Goal: Information Seeking & Learning: Learn about a topic

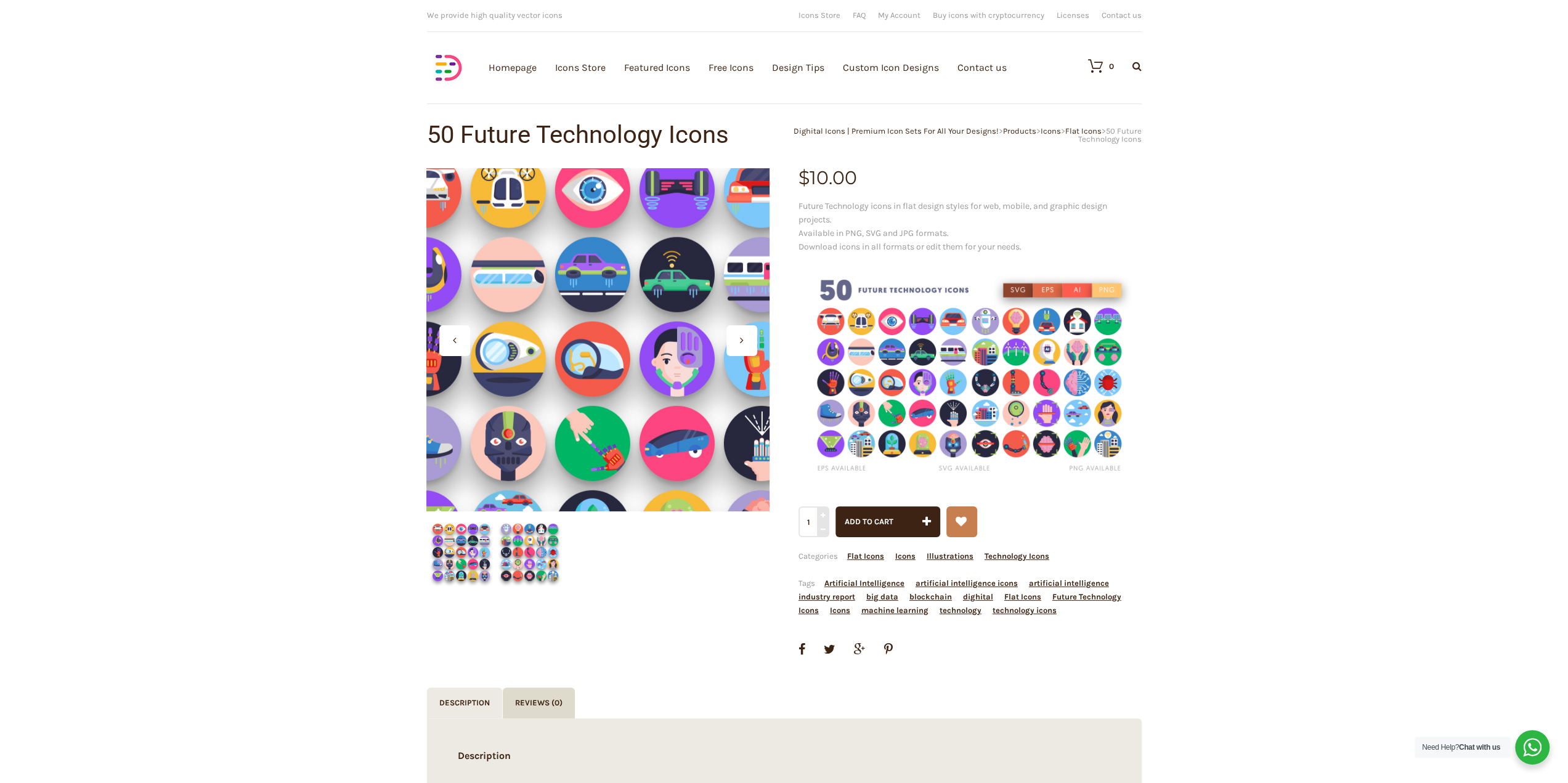
click at [606, 330] on div at bounding box center [598, 339] width 343 height 343
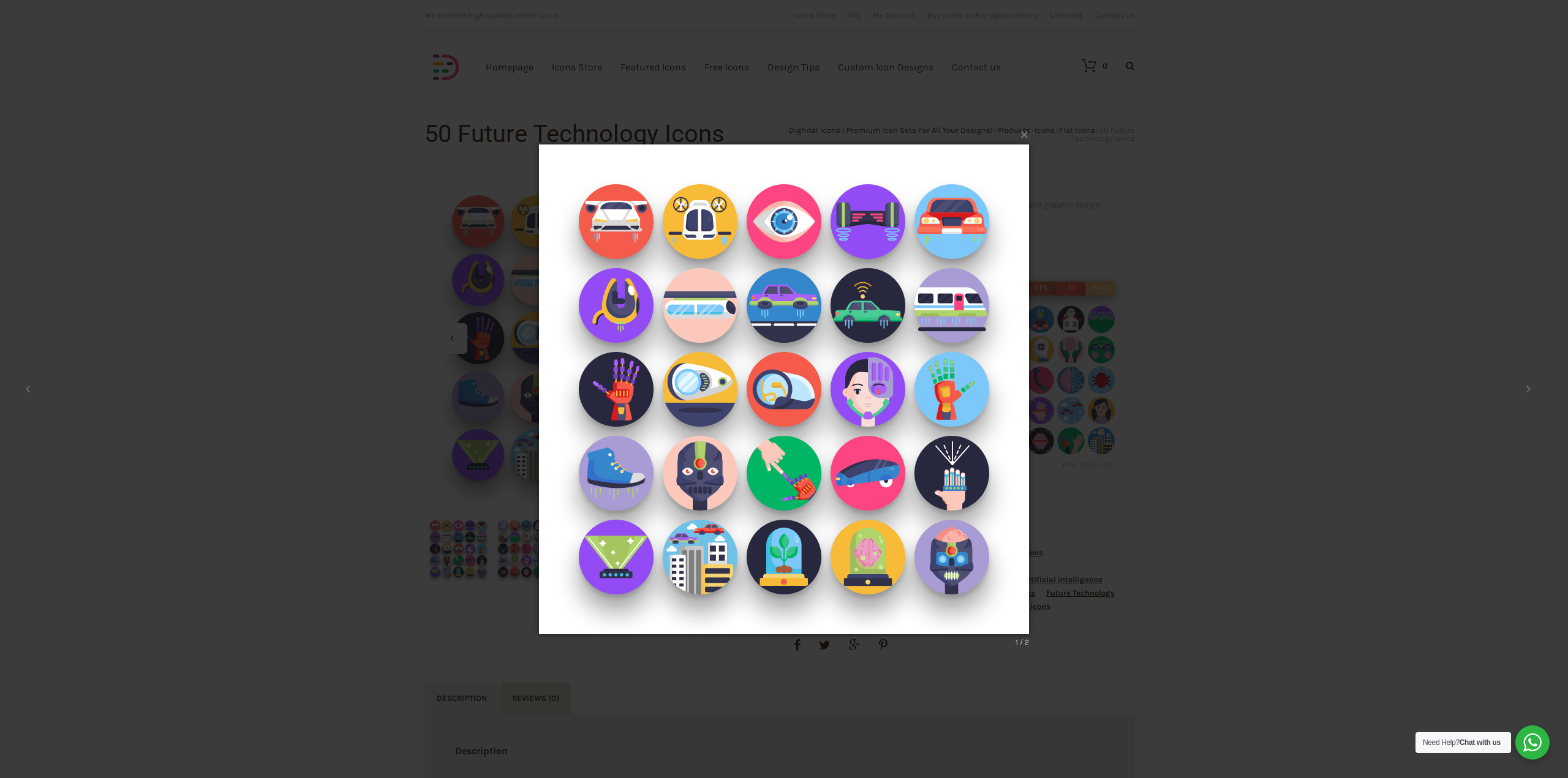
click at [1141, 516] on div "× 1 / 2 Loading..." at bounding box center [784, 389] width 1568 height 778
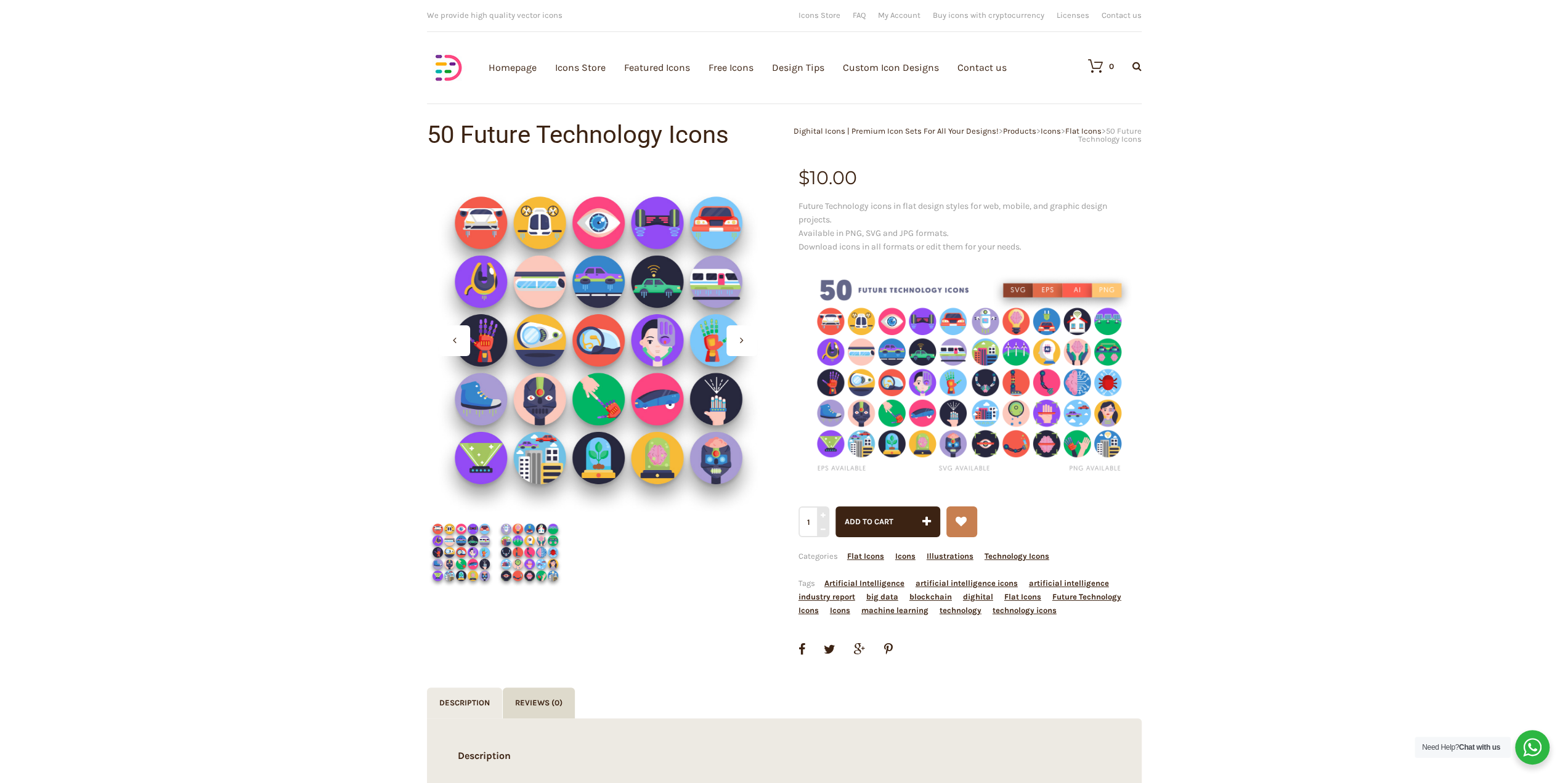
click at [521, 551] on img at bounding box center [529, 552] width 68 height 68
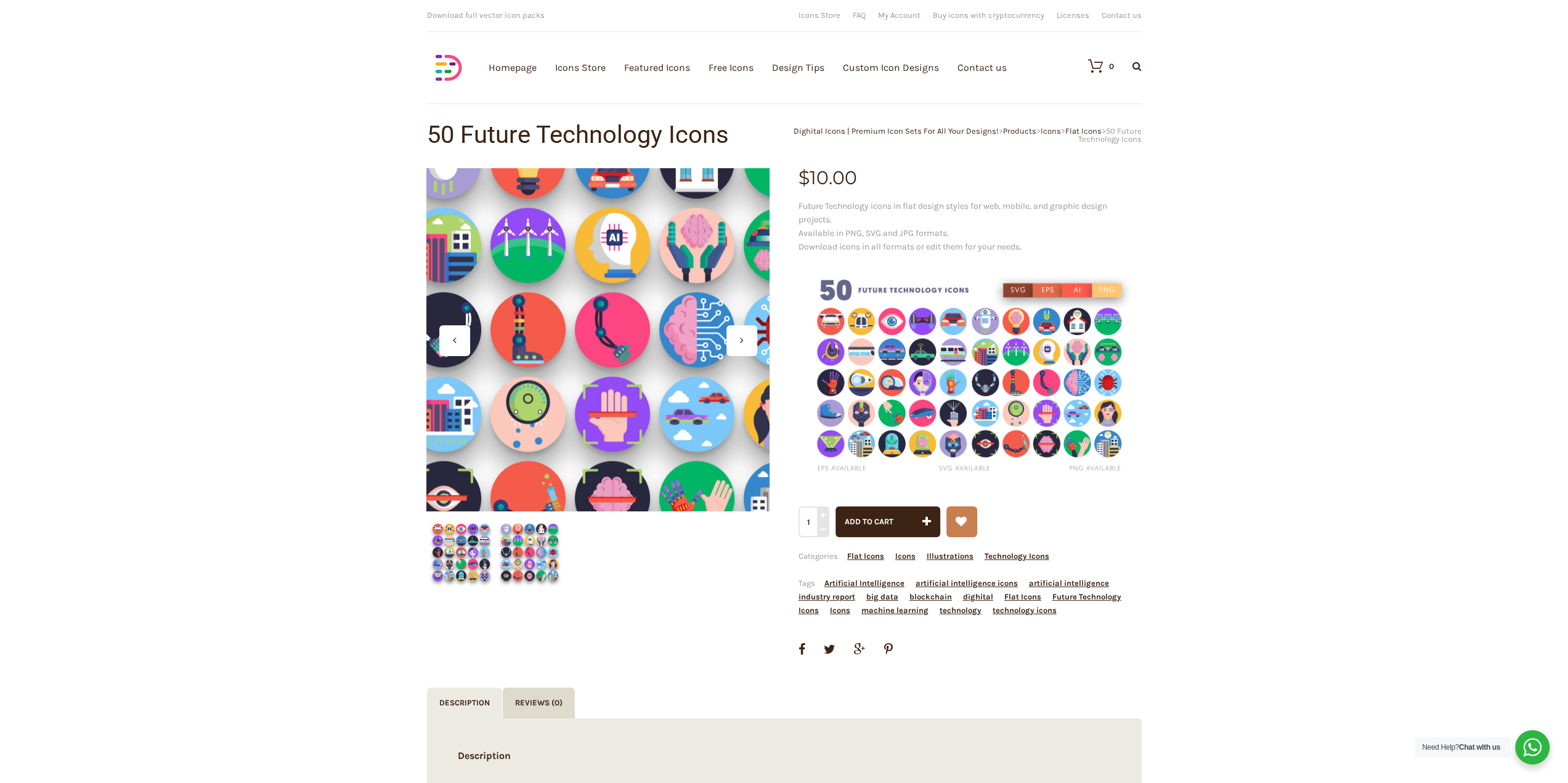
click at [590, 345] on div at bounding box center [598, 339] width 343 height 343
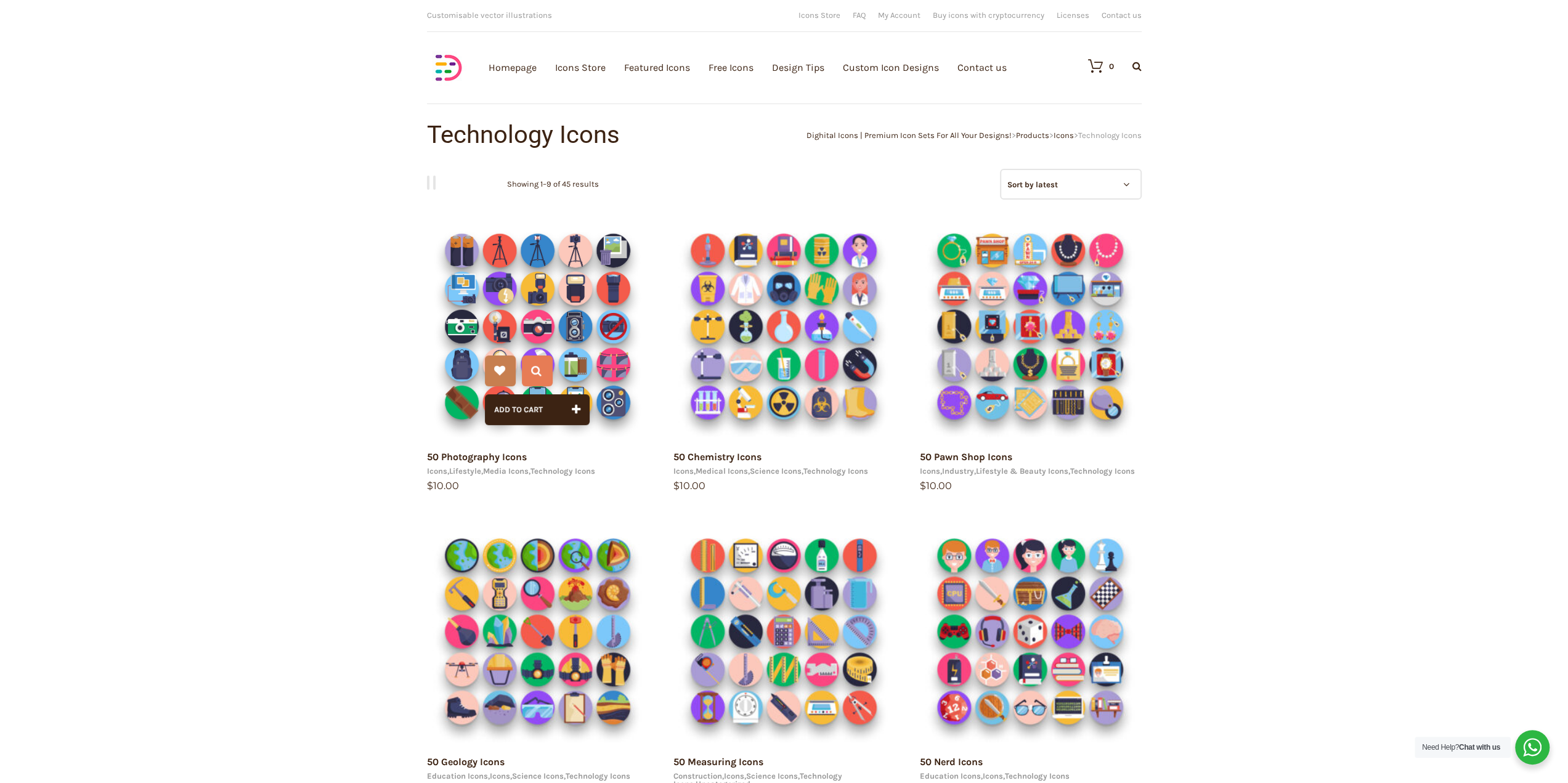
click at [529, 324] on img at bounding box center [538, 327] width 222 height 222
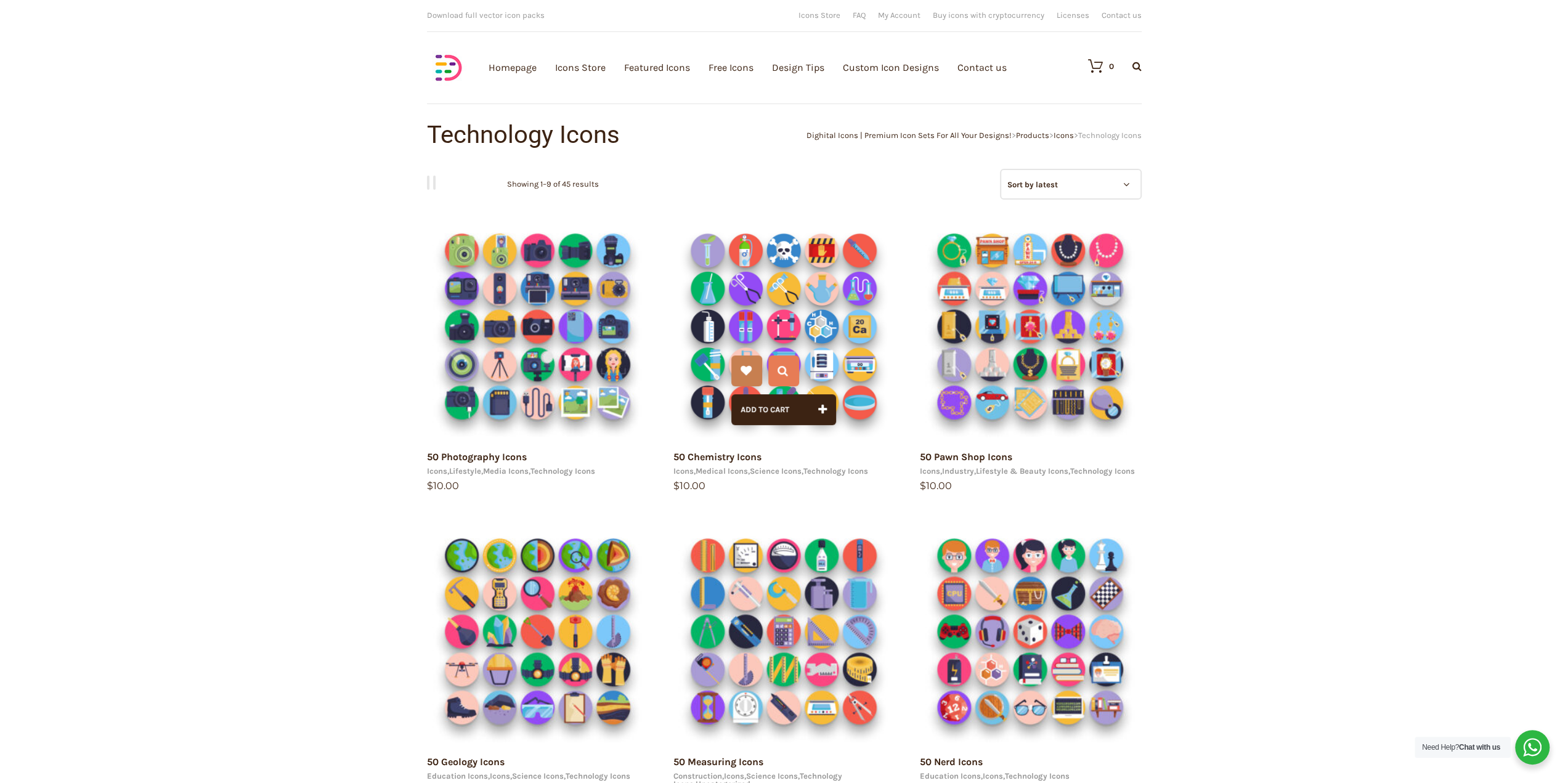
click at [798, 330] on img at bounding box center [784, 327] width 222 height 222
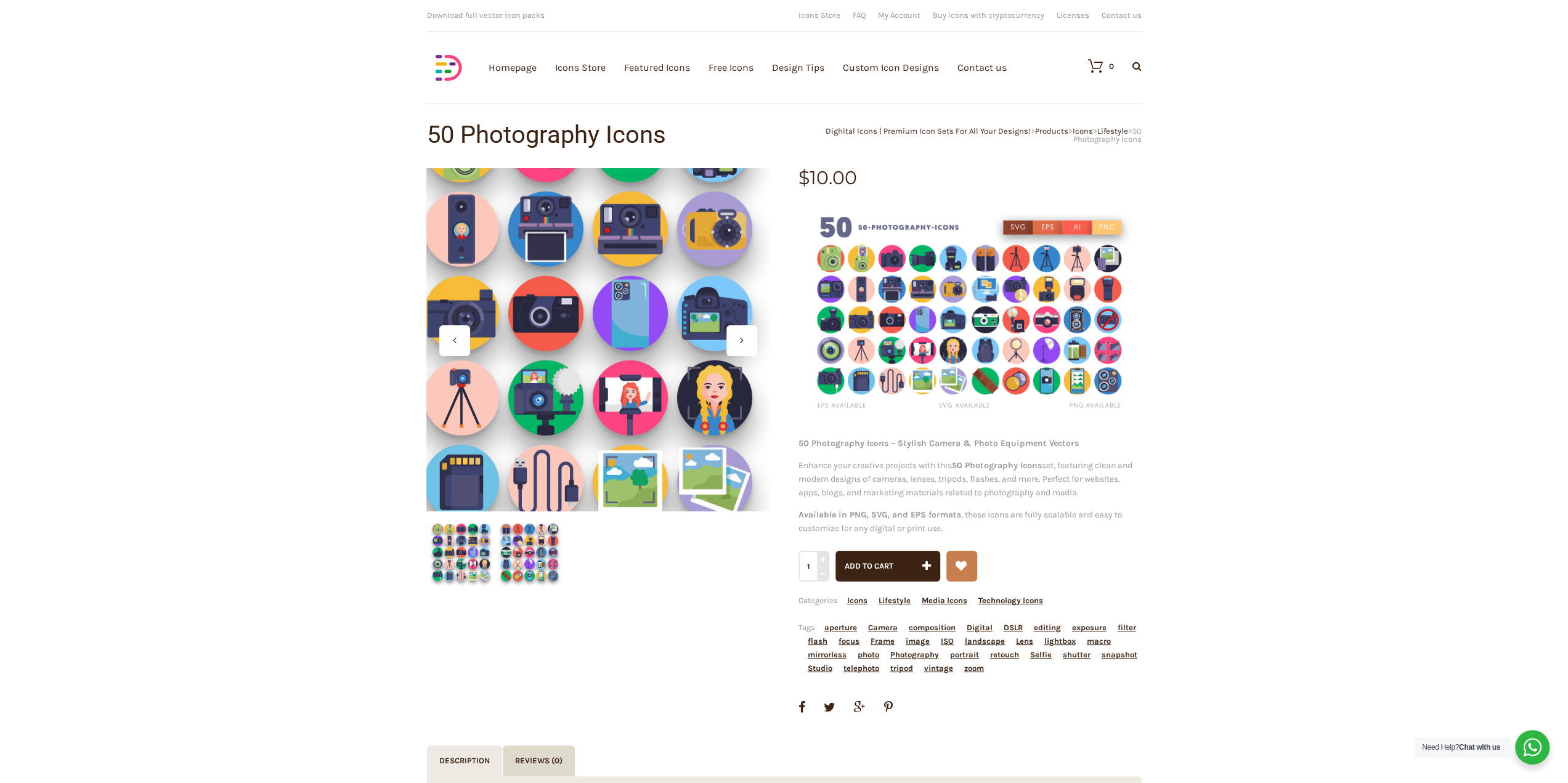
click at [629, 350] on div at bounding box center [598, 339] width 343 height 343
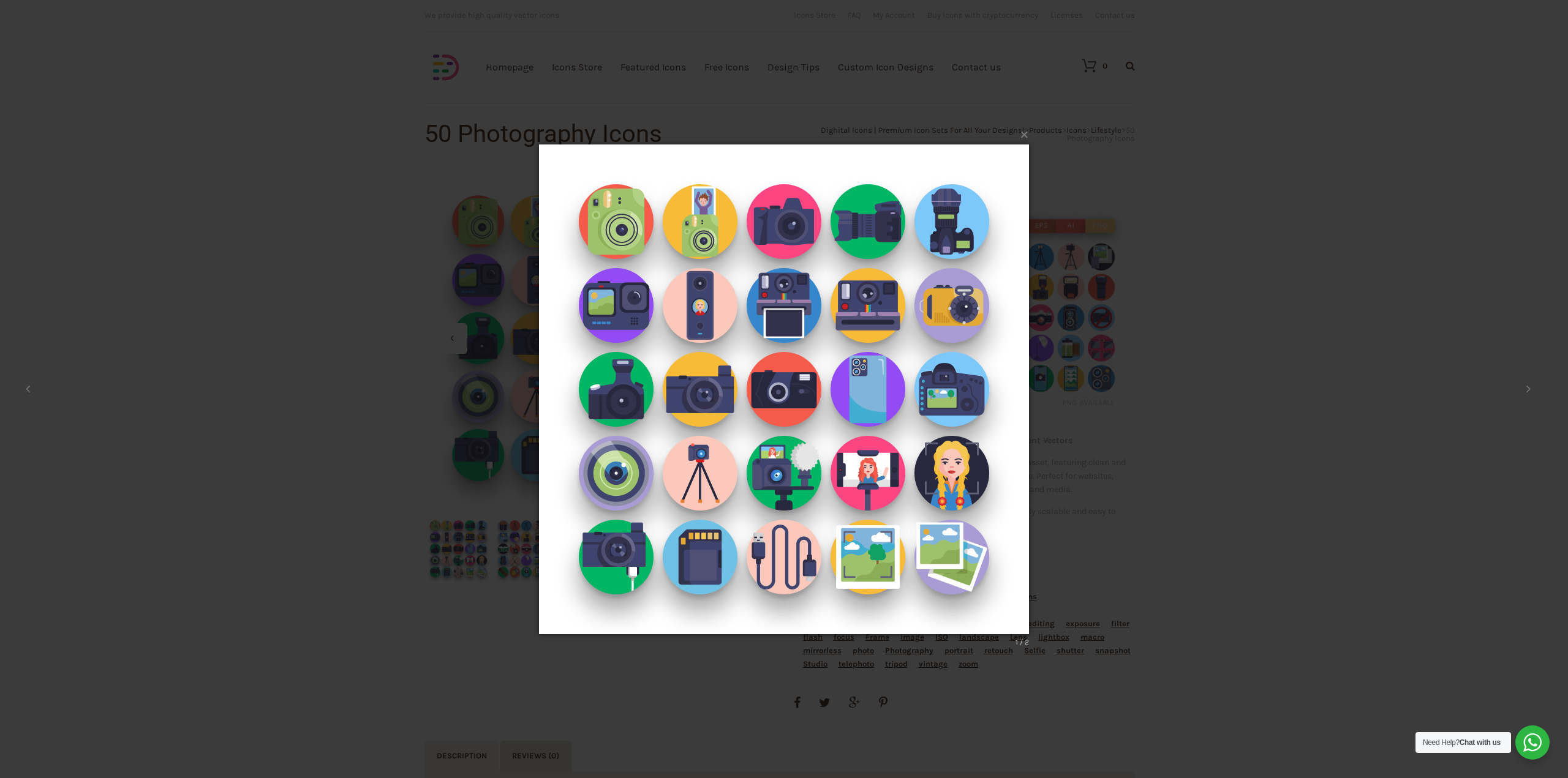
click at [1183, 458] on div "× 1 / 2 Loading..." at bounding box center [784, 389] width 1568 height 778
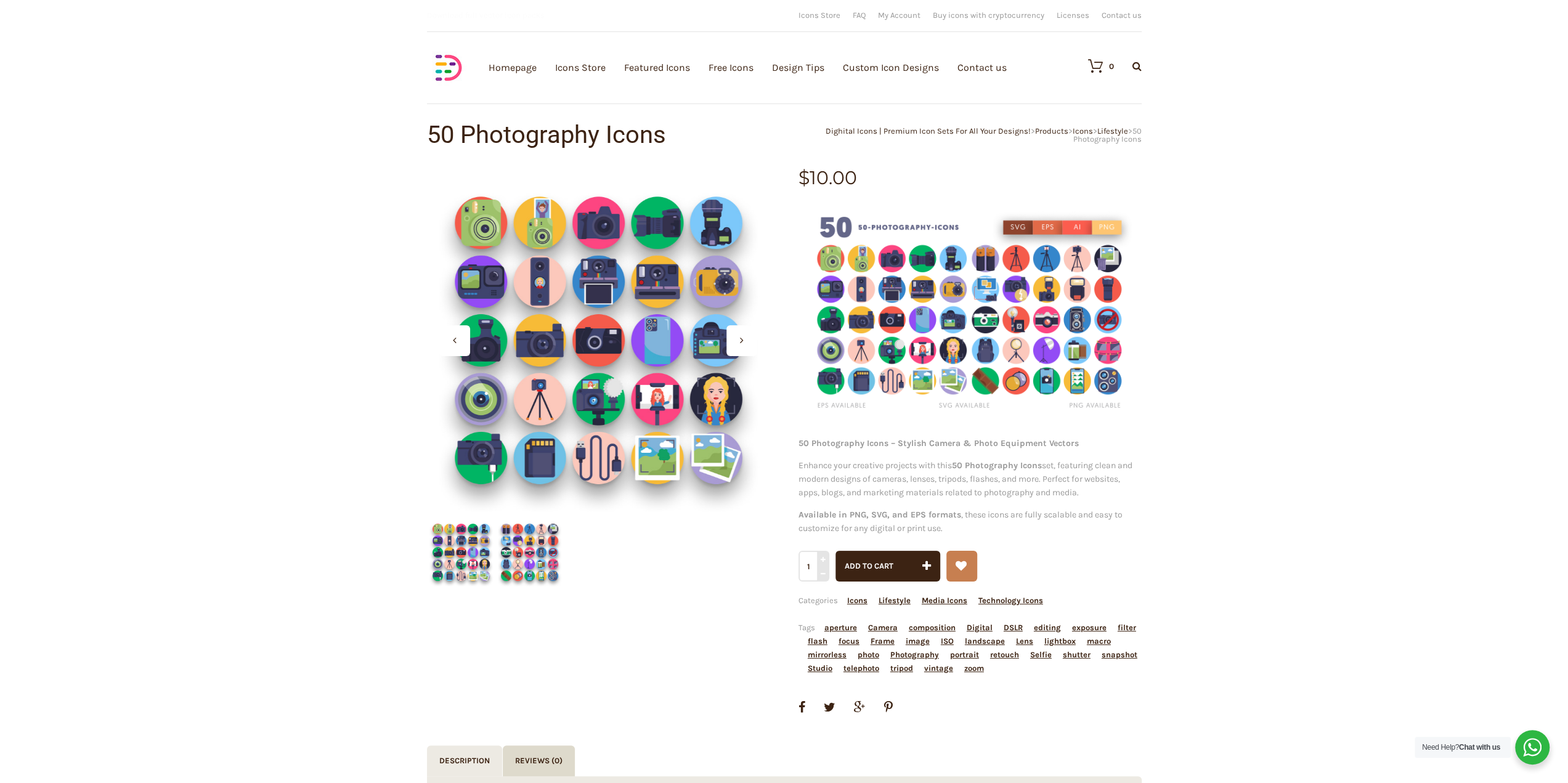
click at [529, 554] on img at bounding box center [529, 552] width 68 height 68
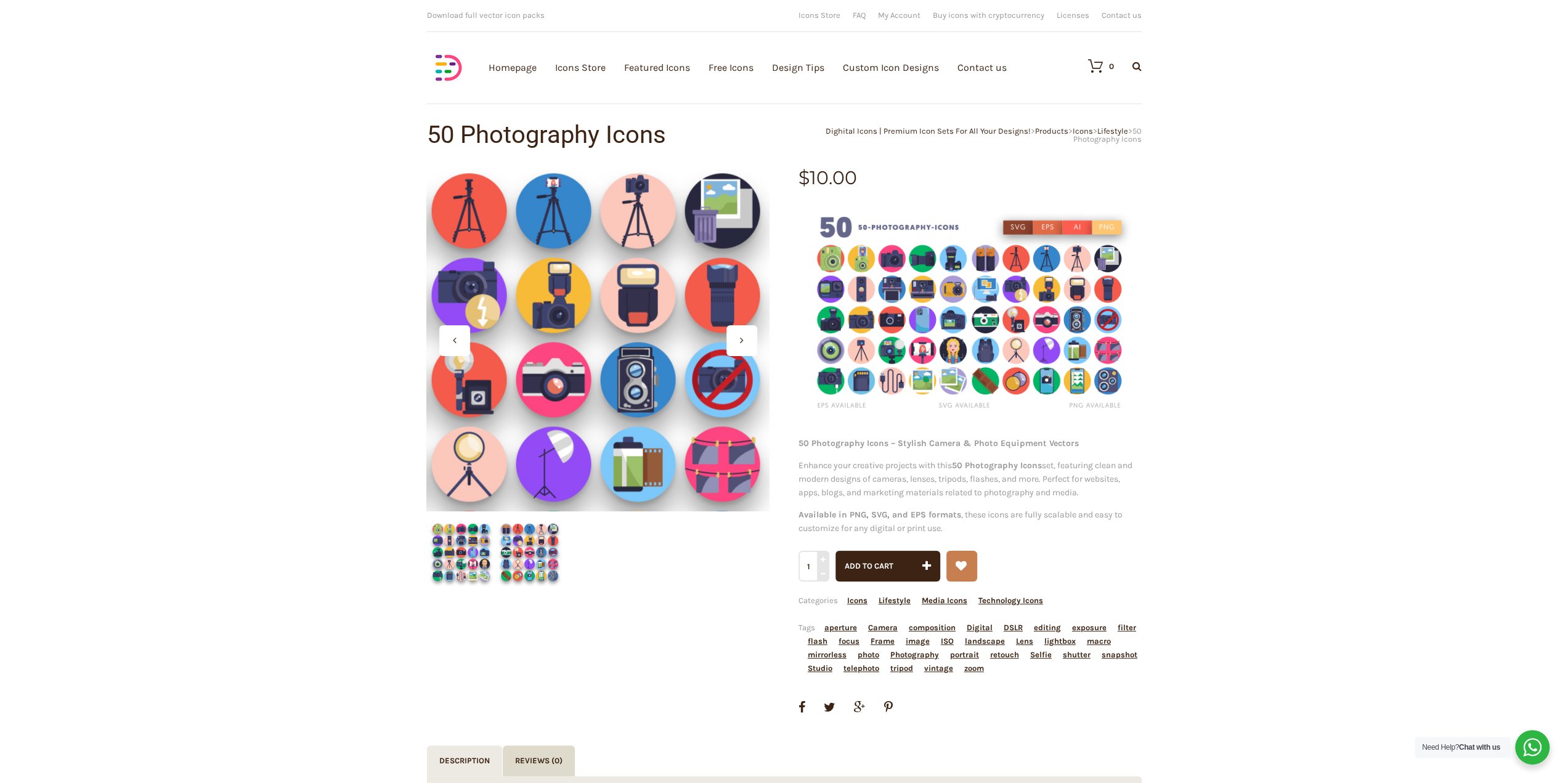
click at [629, 312] on div at bounding box center [598, 339] width 343 height 343
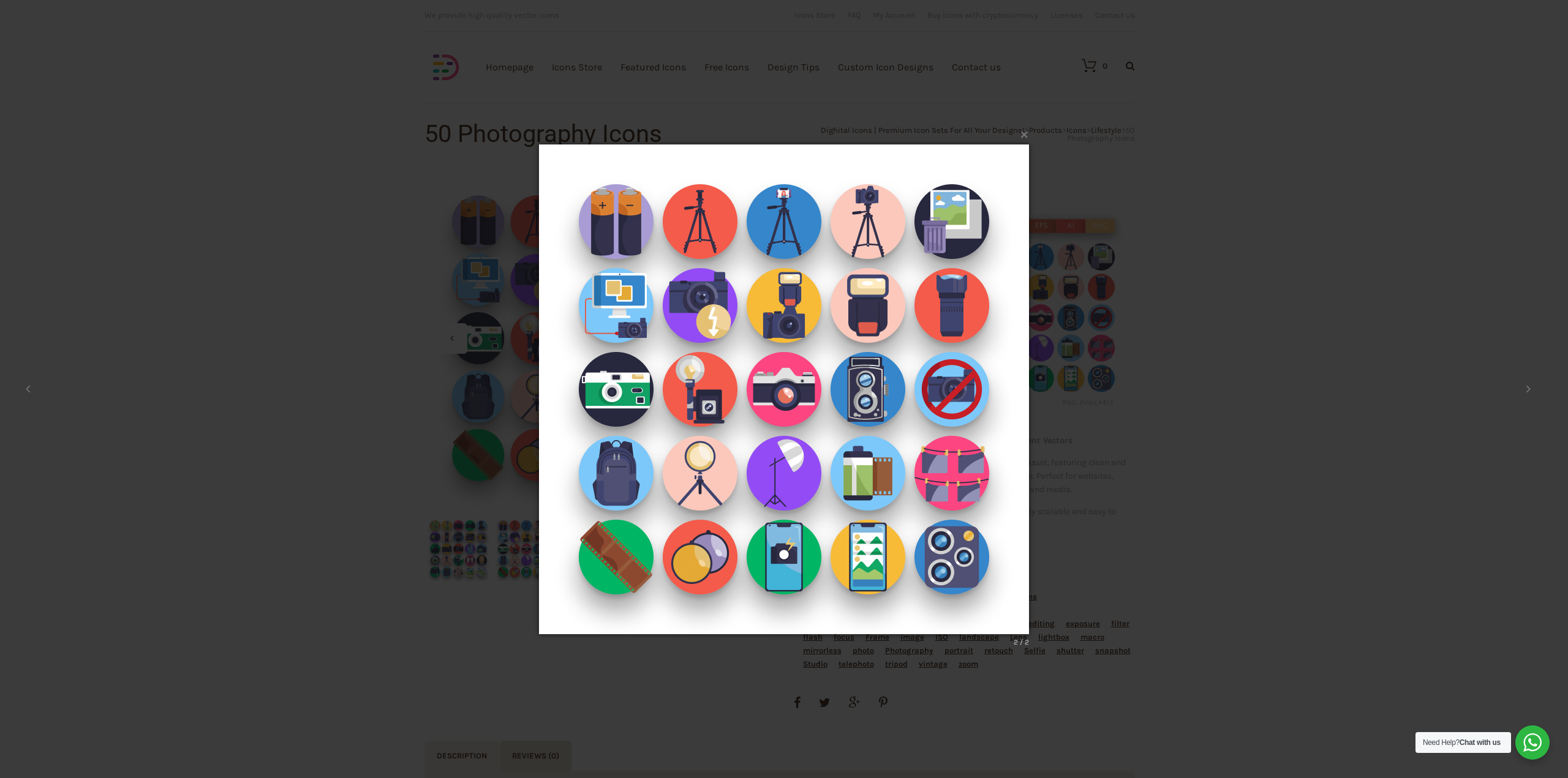
click at [1099, 637] on div "× 2 / 2 Loading..." at bounding box center [784, 389] width 1568 height 778
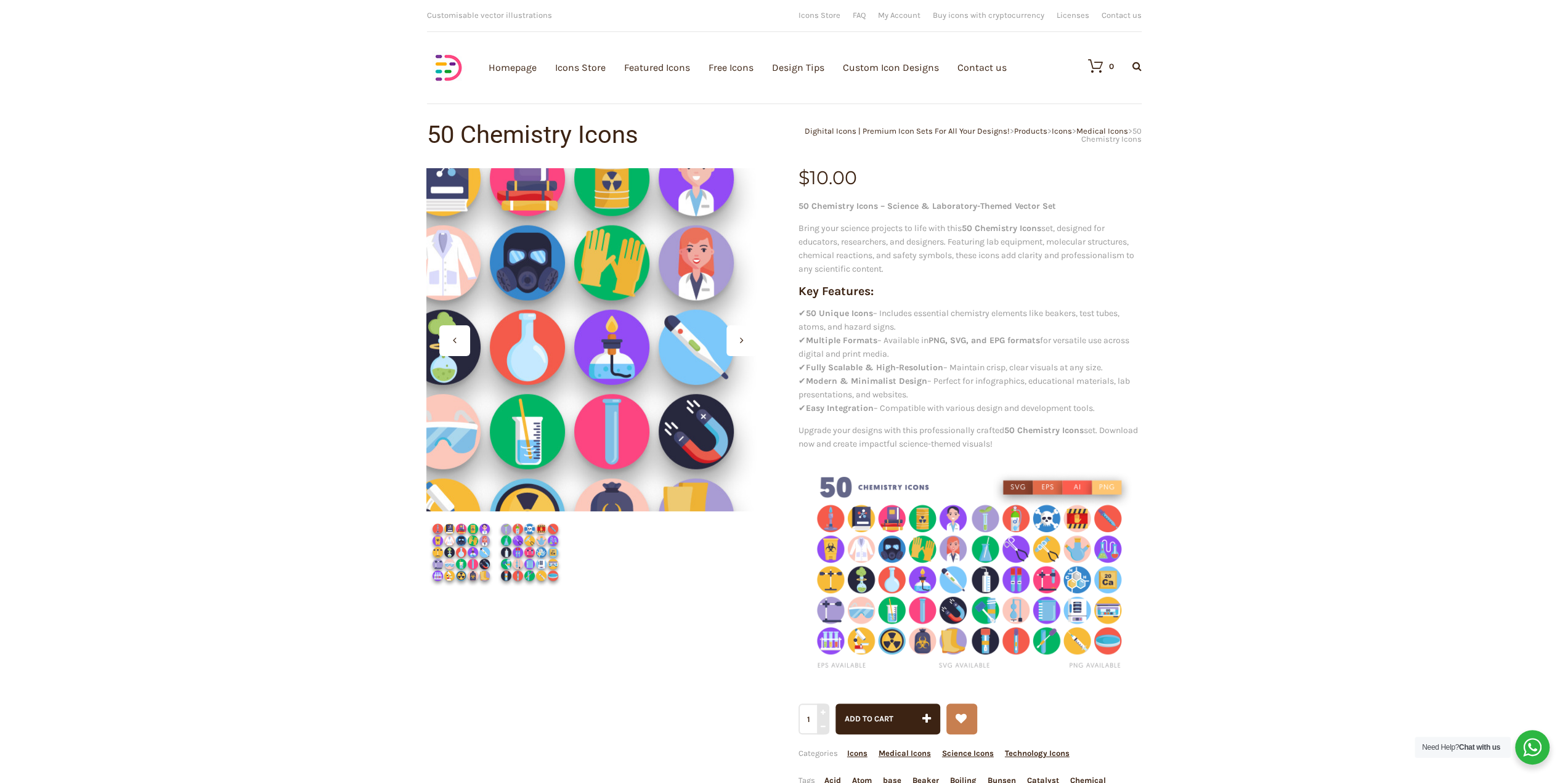
click at [647, 336] on div at bounding box center [598, 339] width 343 height 343
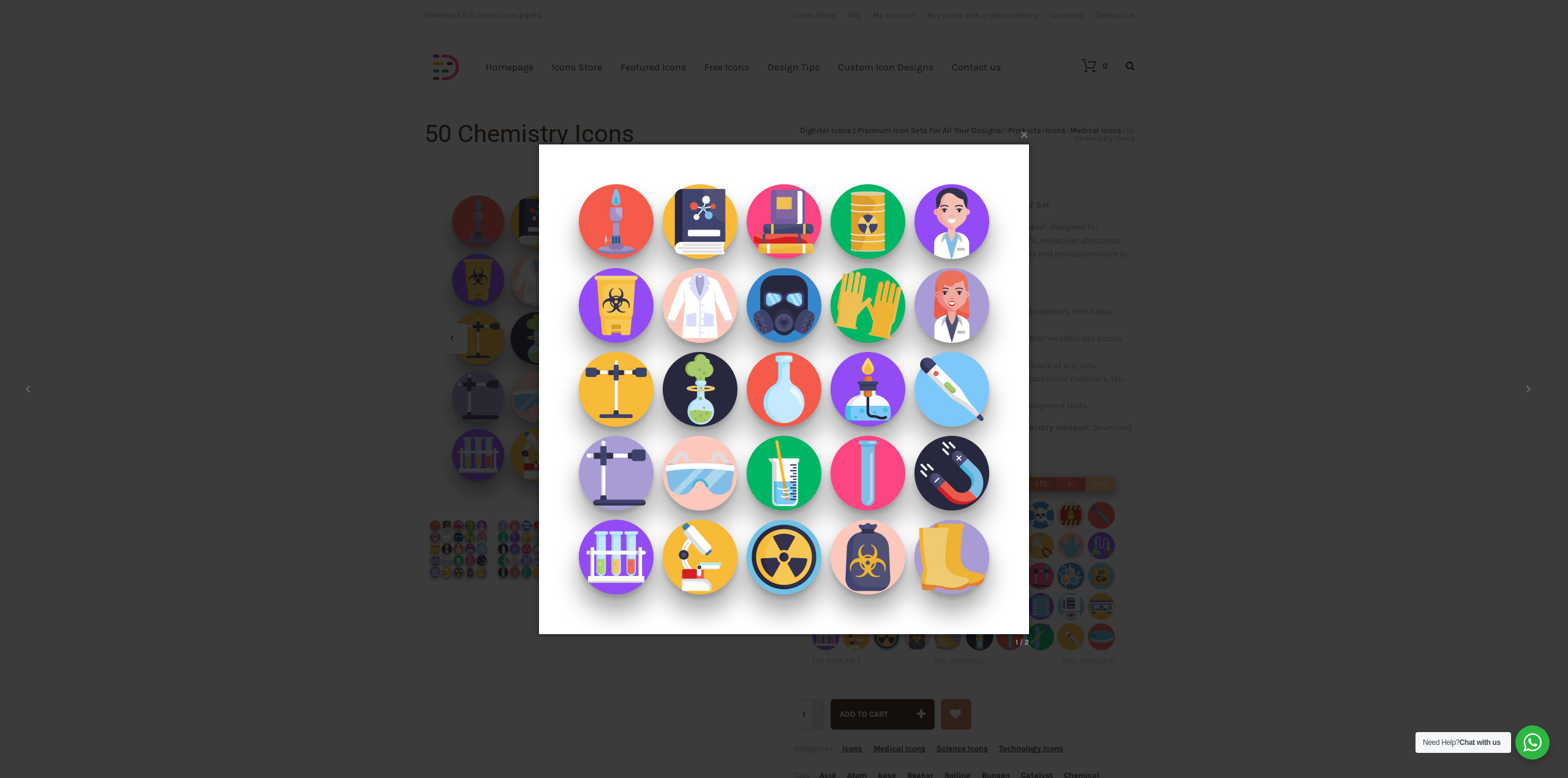
click at [1081, 578] on div "× 1 / 2 Loading..." at bounding box center [784, 389] width 1568 height 778
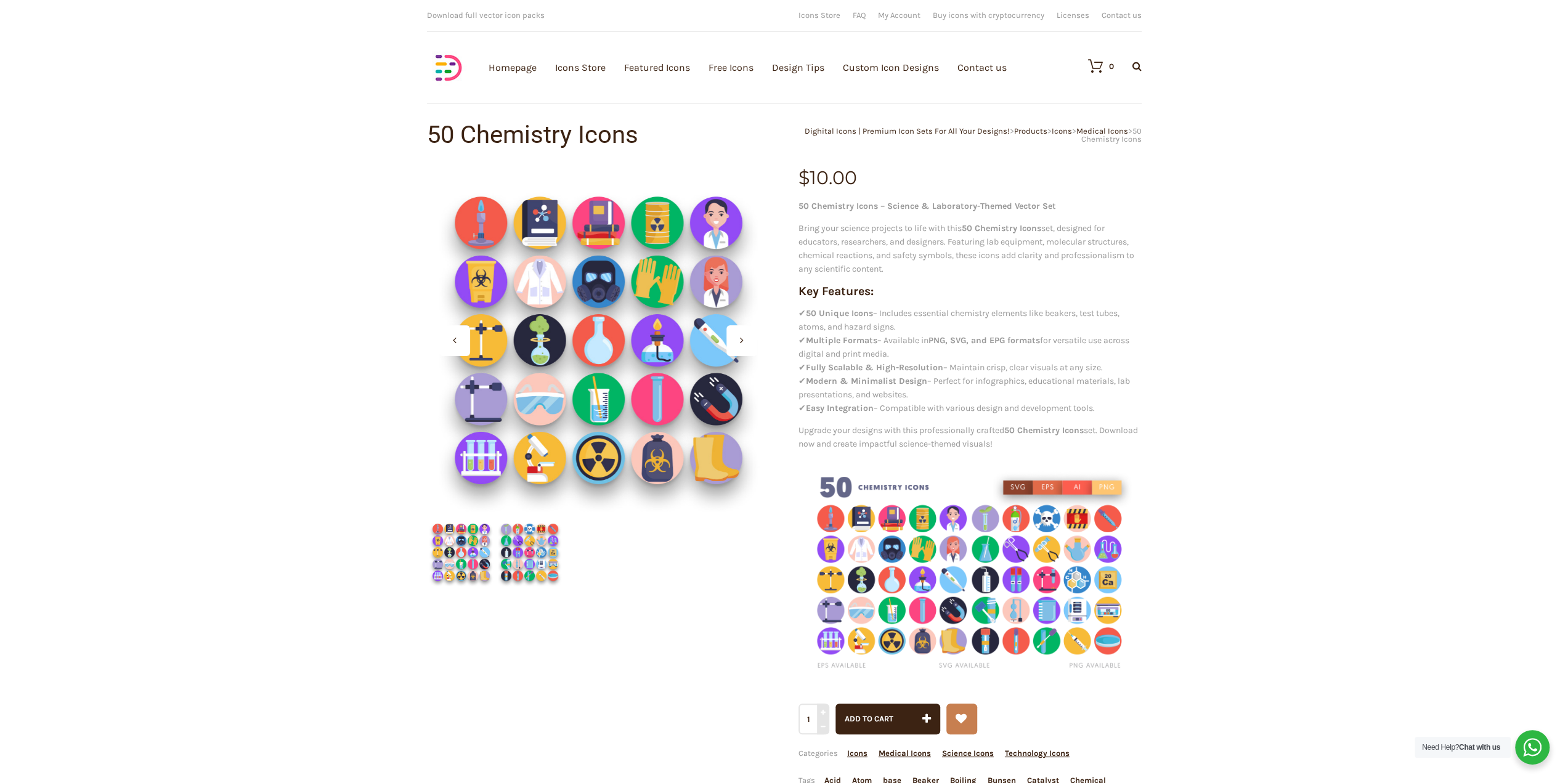
click at [519, 547] on img at bounding box center [529, 552] width 68 height 68
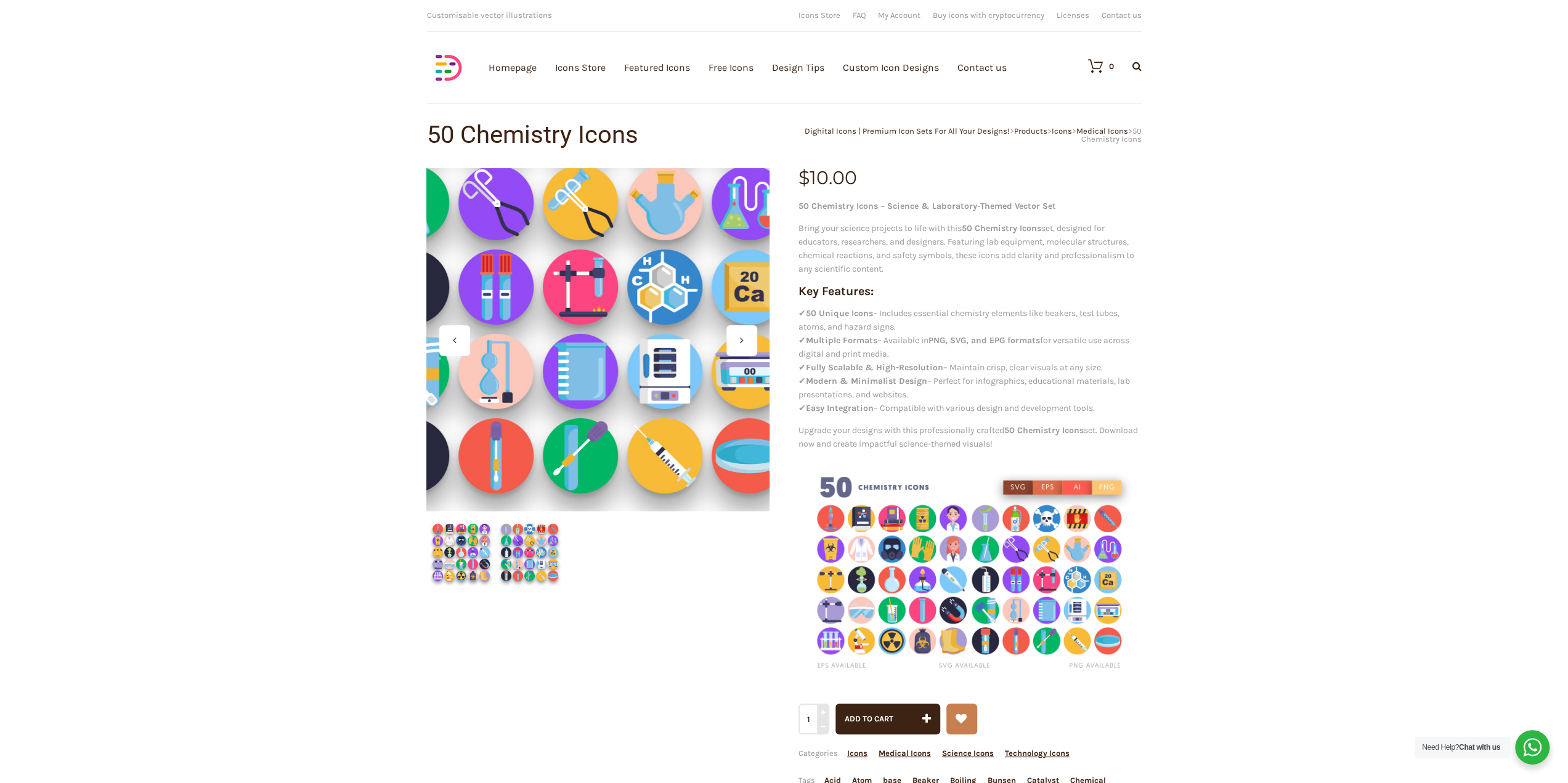
click at [621, 417] on div at bounding box center [598, 339] width 343 height 343
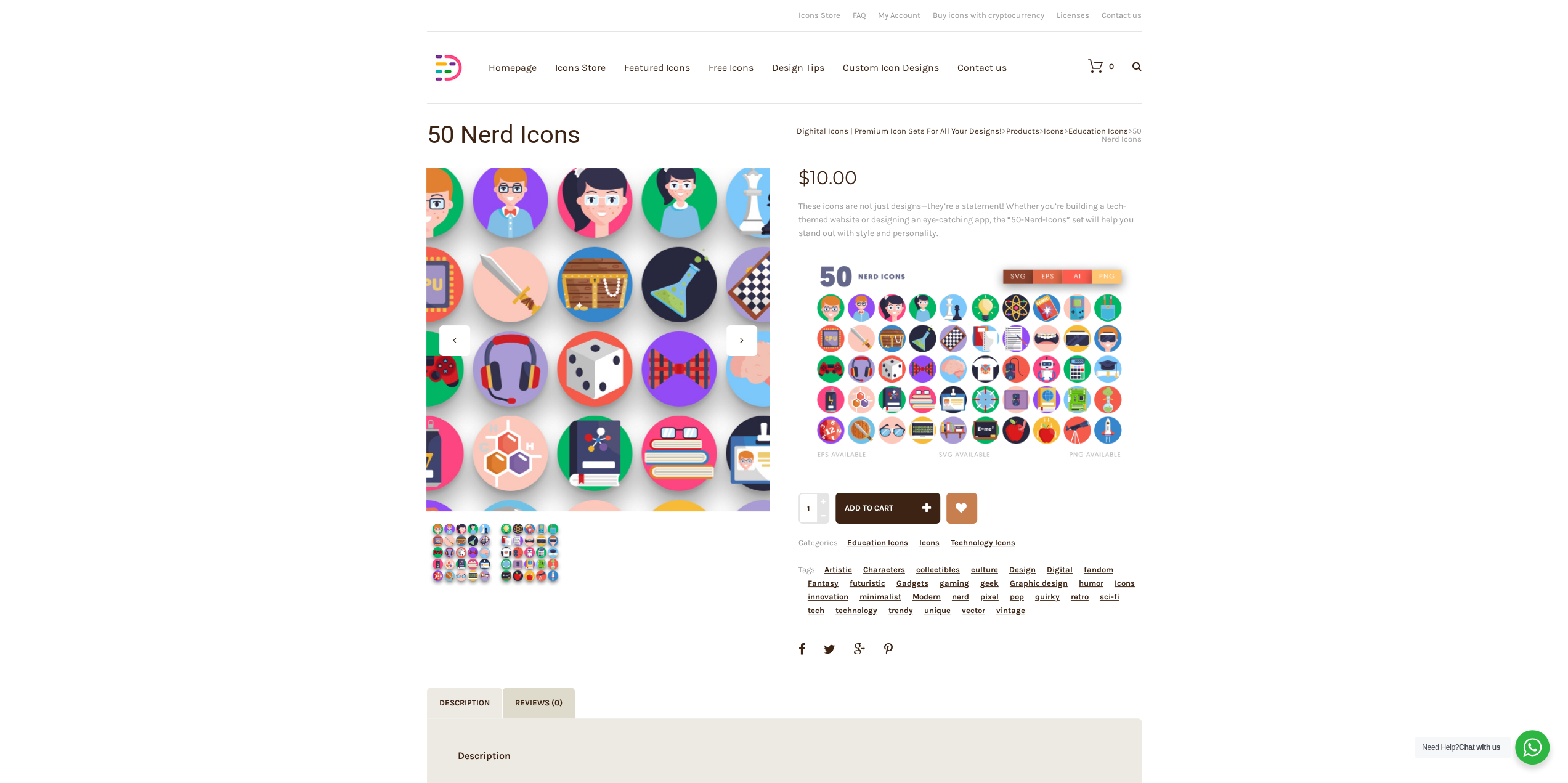
click at [589, 324] on div at bounding box center [598, 339] width 343 height 343
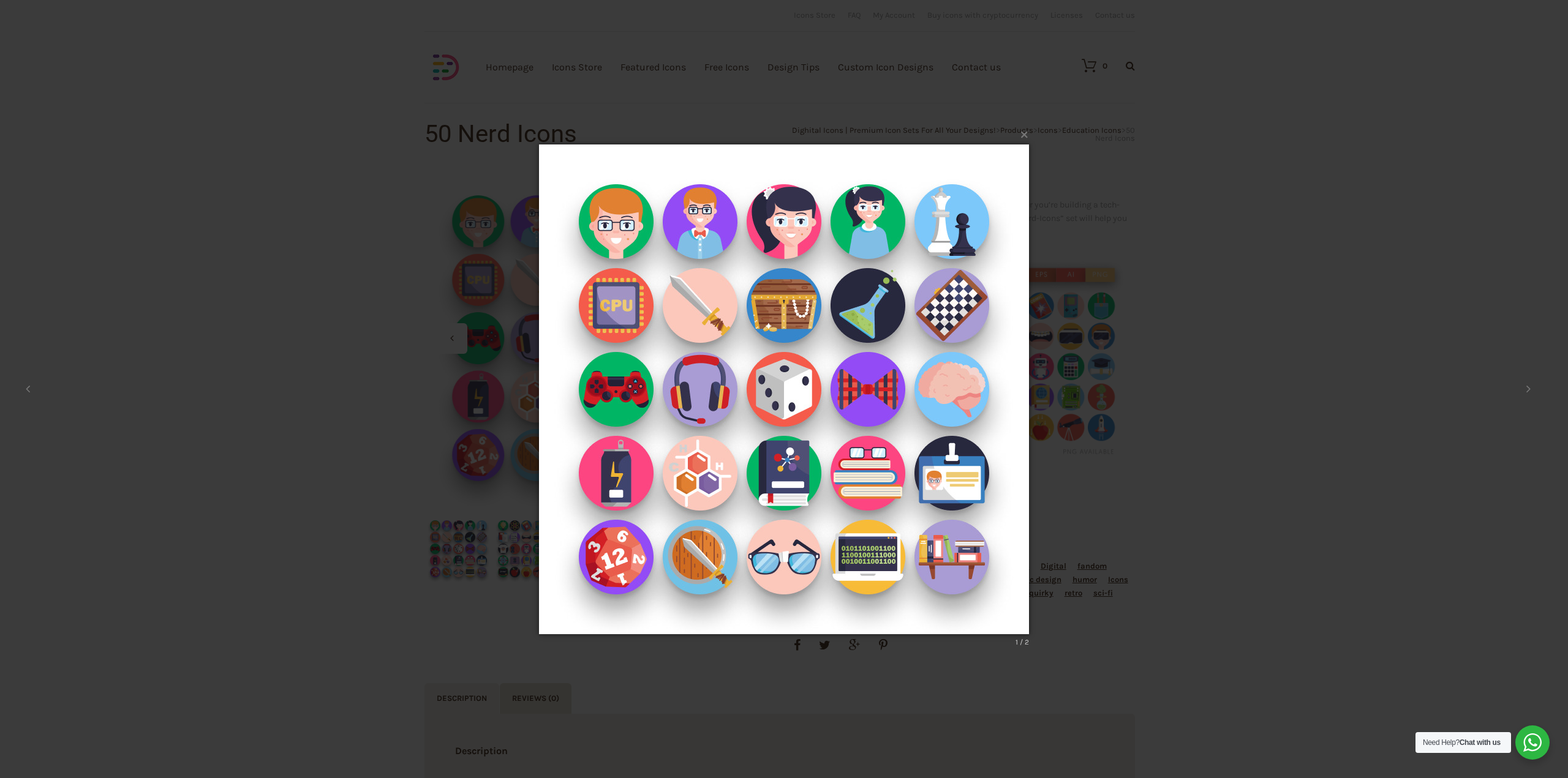
click at [1067, 593] on div "× 1 / 2 Loading..." at bounding box center [784, 389] width 1568 height 778
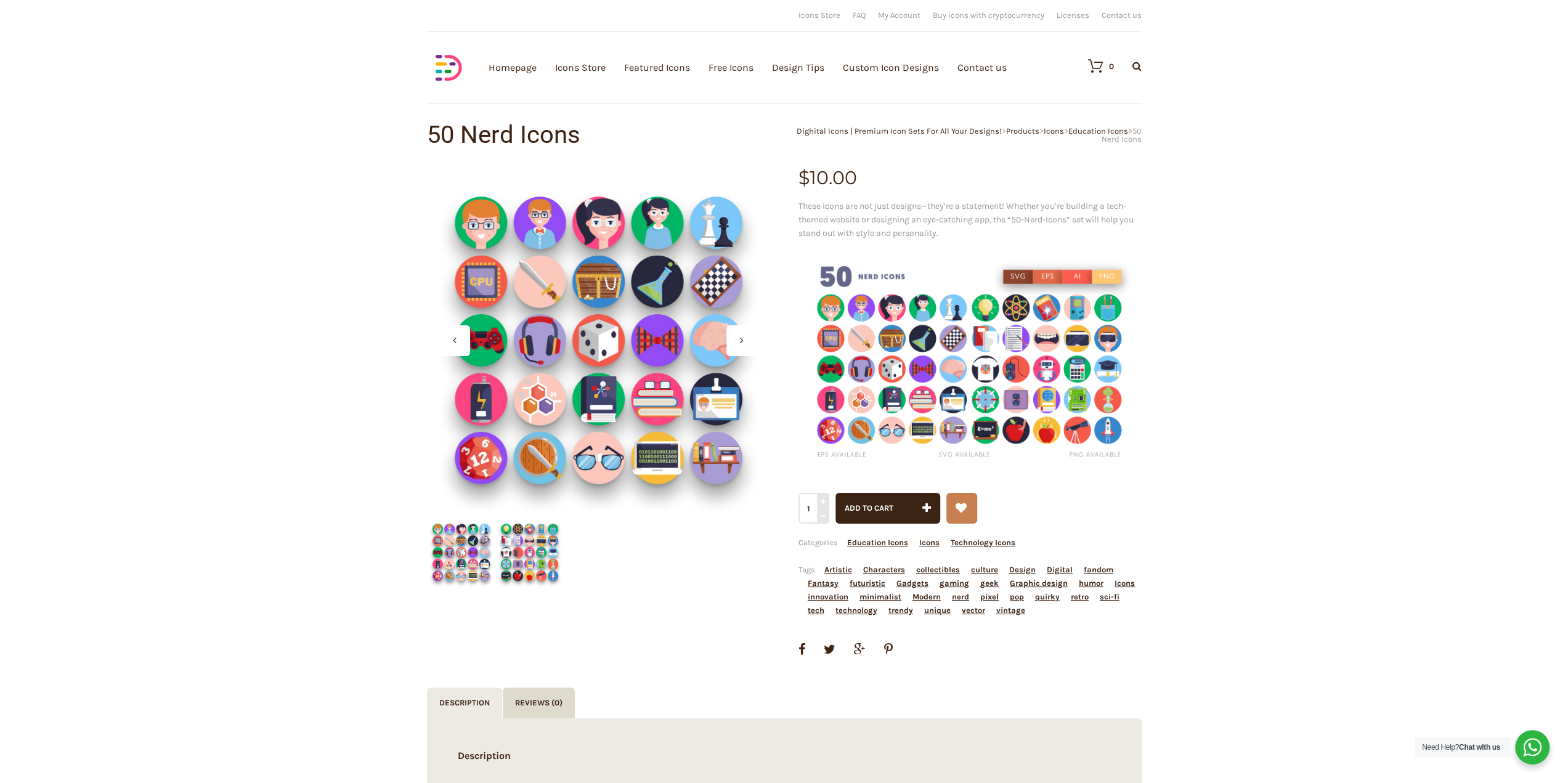
click at [521, 555] on img at bounding box center [529, 552] width 68 height 68
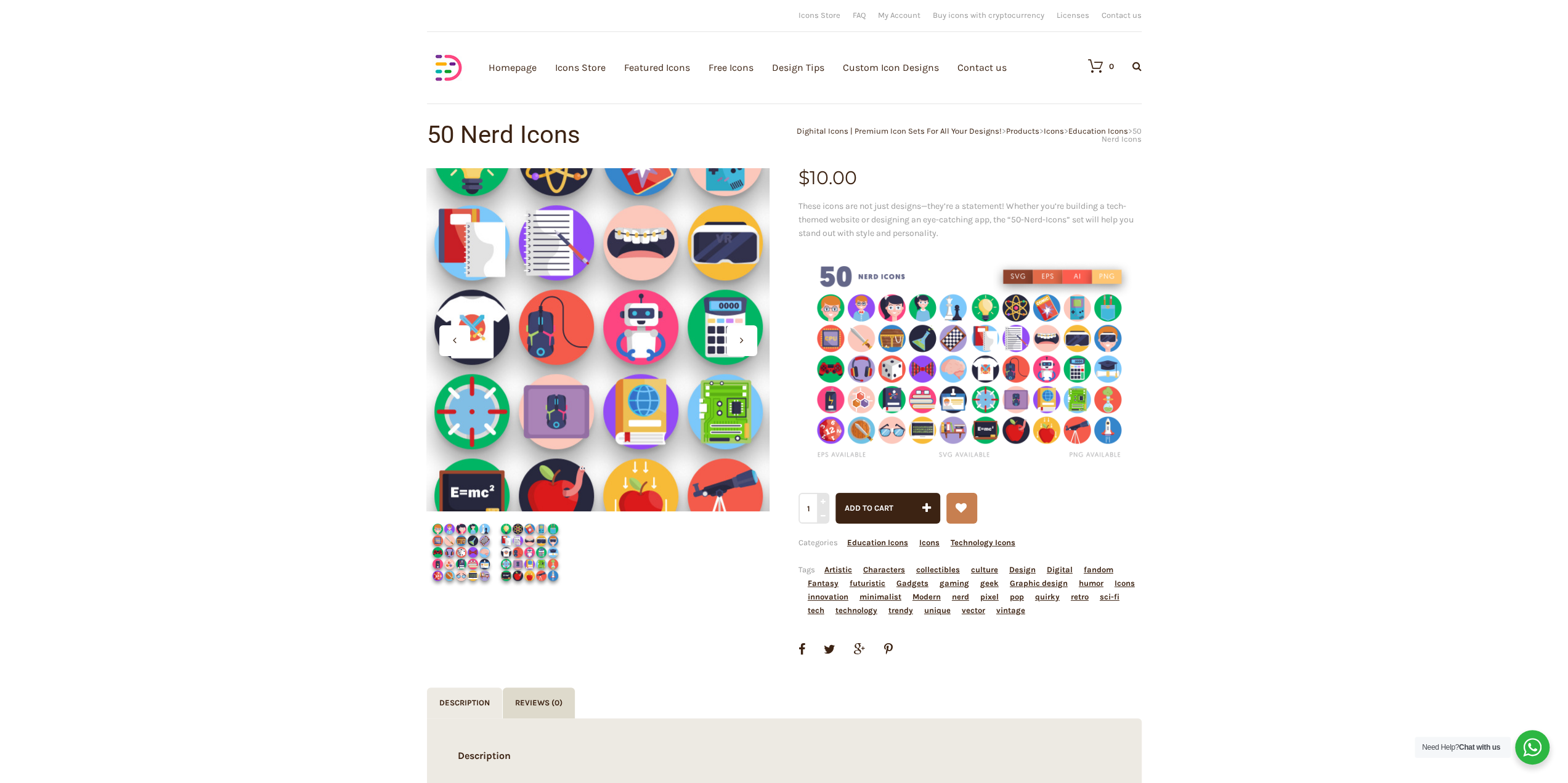
click at [567, 330] on div at bounding box center [598, 339] width 343 height 343
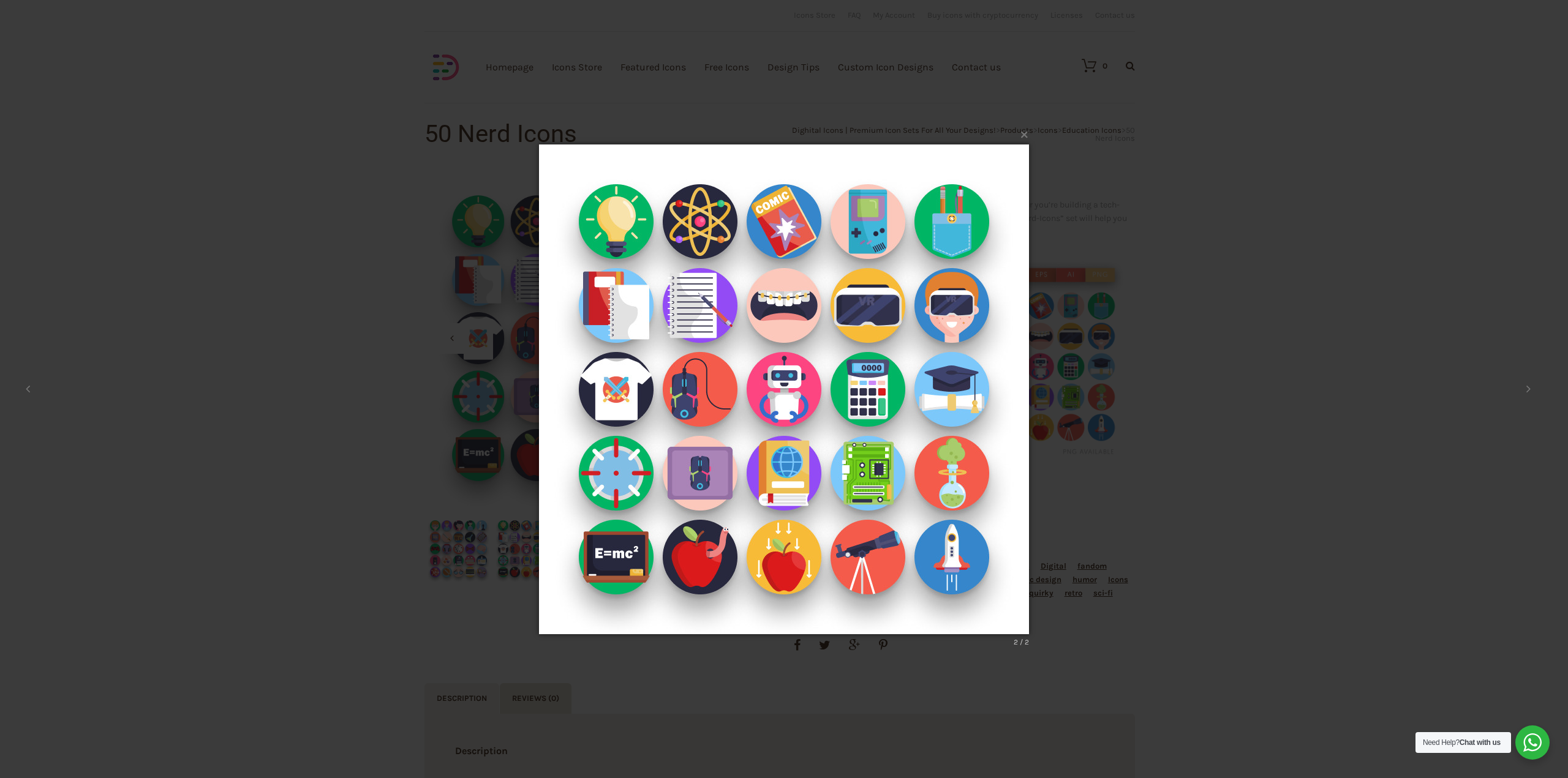
drag, startPoint x: 1100, startPoint y: 549, endPoint x: 1109, endPoint y: 524, distance: 26.6
click at [1100, 549] on div "× 2 / 2 Loading..." at bounding box center [784, 389] width 1568 height 778
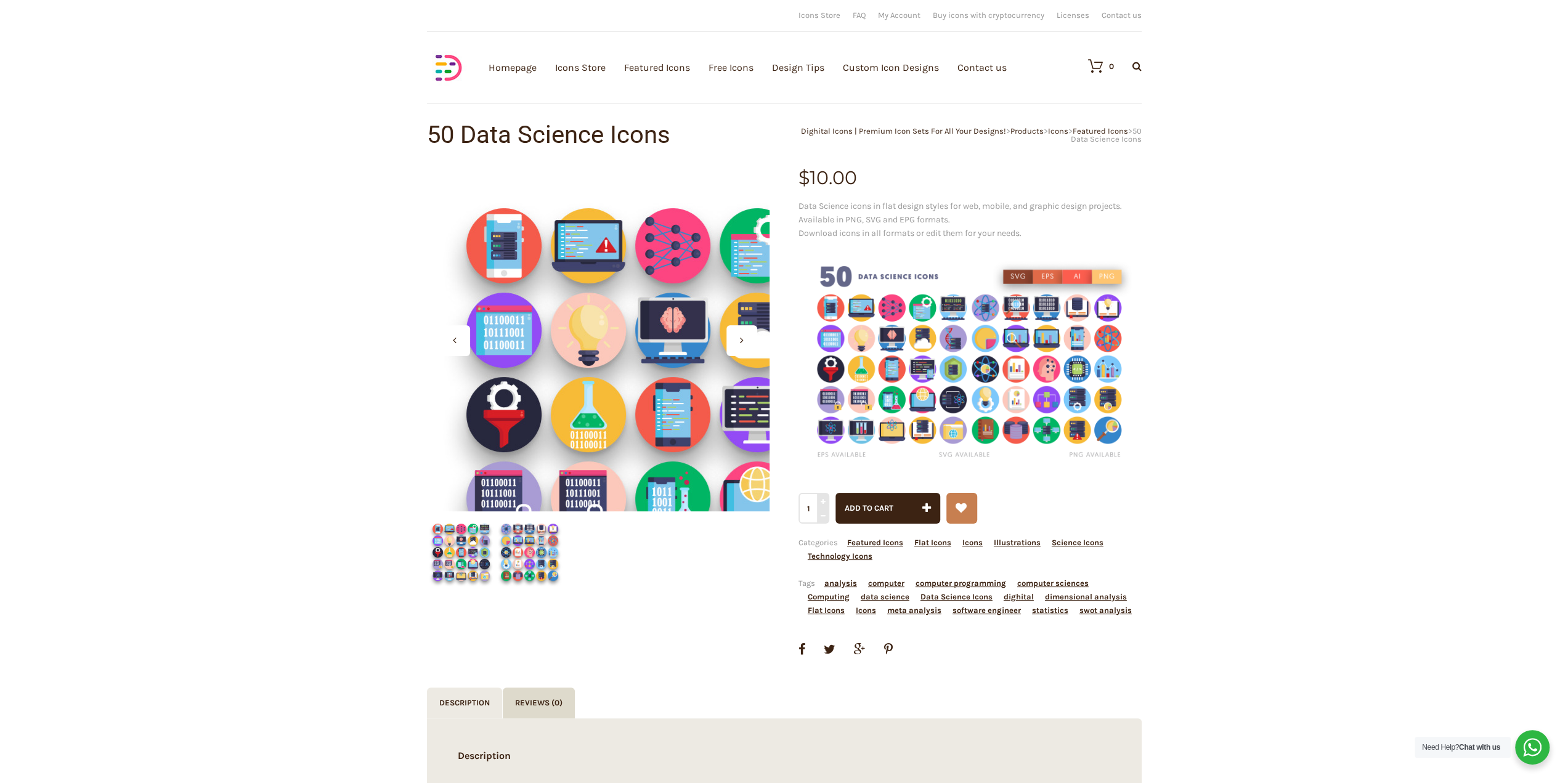
click at [524, 263] on div at bounding box center [598, 339] width 343 height 343
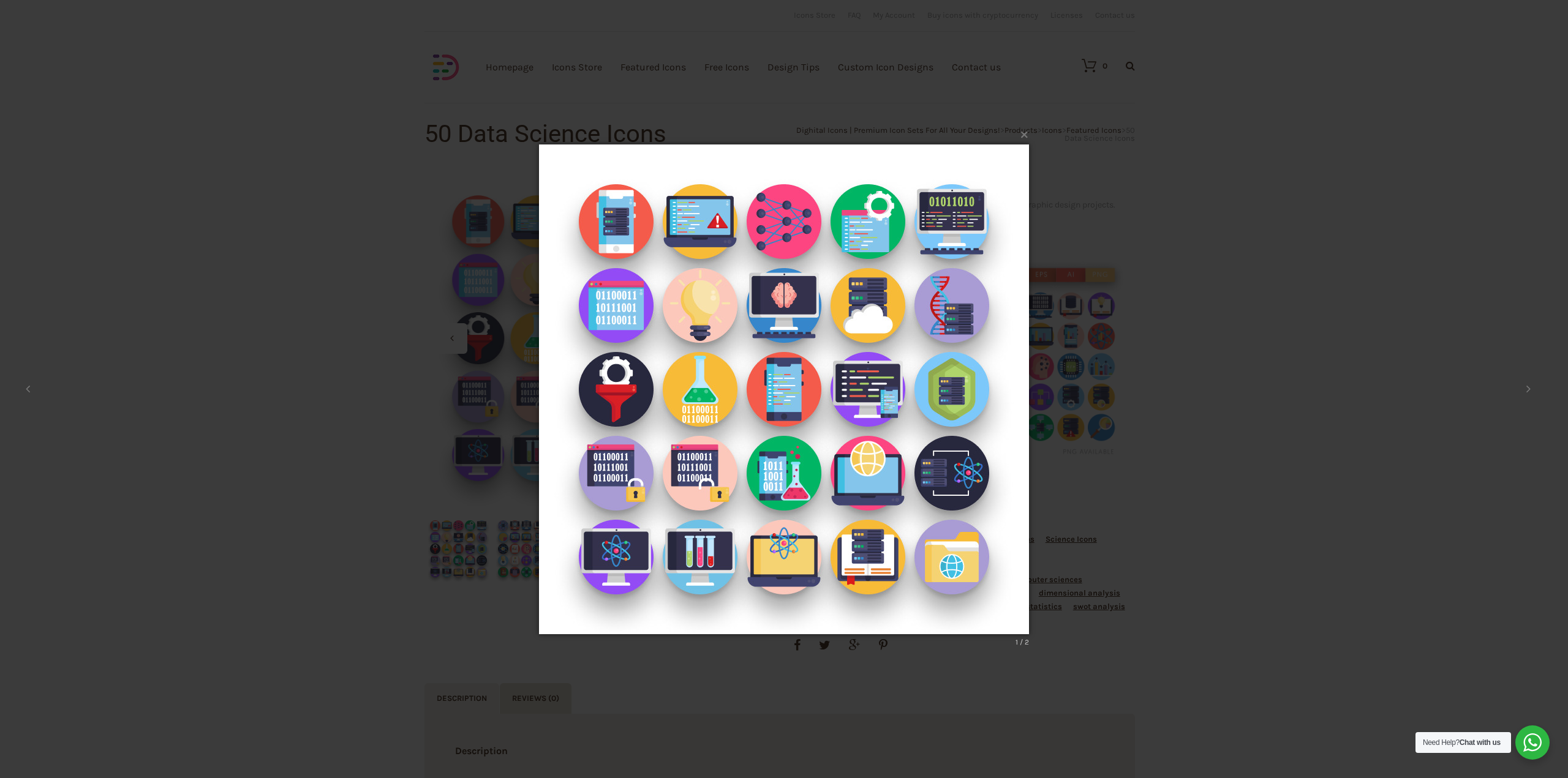
click at [995, 599] on img at bounding box center [783, 389] width 490 height 538
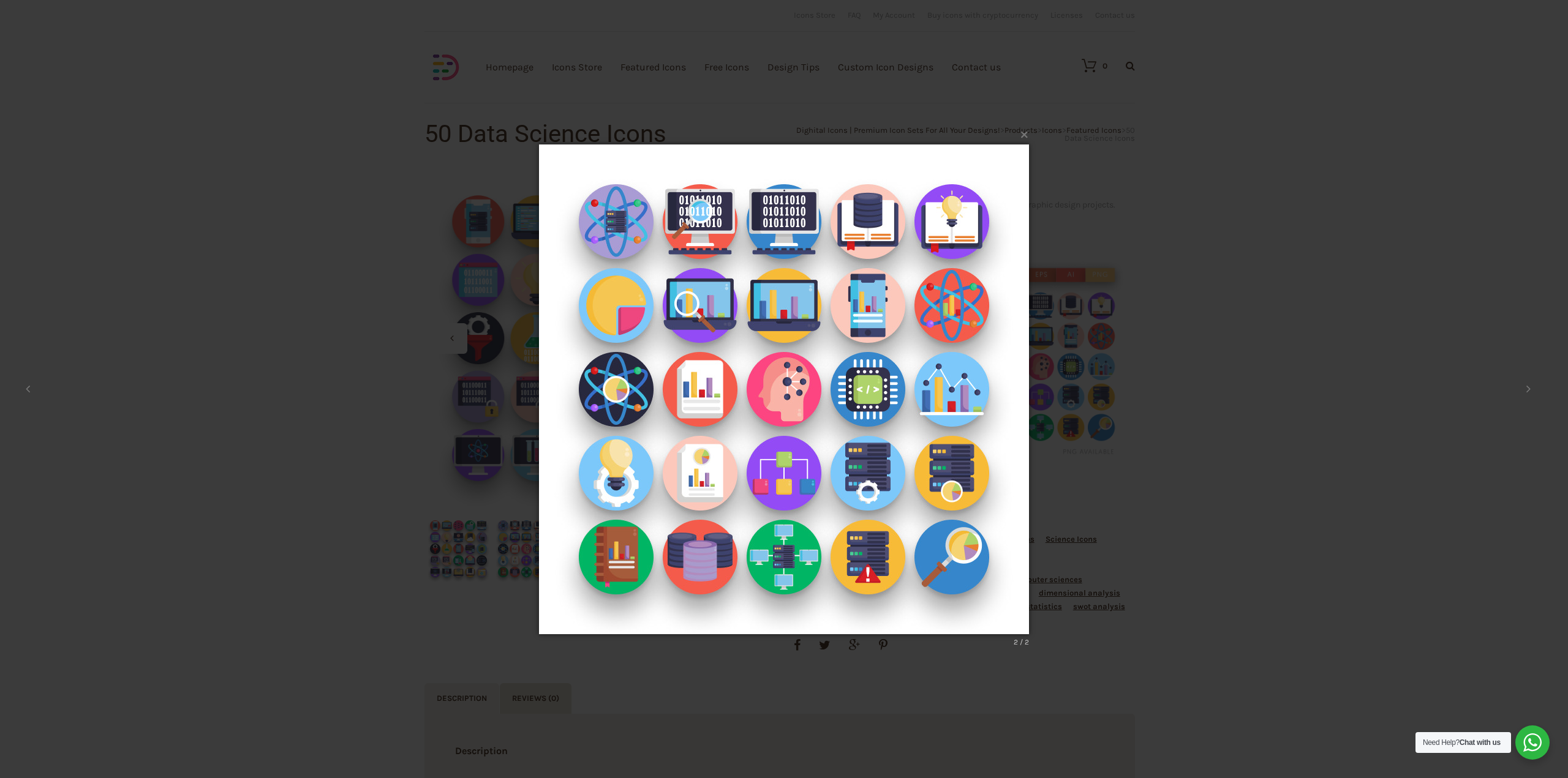
click at [1113, 192] on div "× Dighital _ Shop 2 / 2 Loading..." at bounding box center [784, 389] width 1568 height 778
